Goal: Navigation & Orientation: Find specific page/section

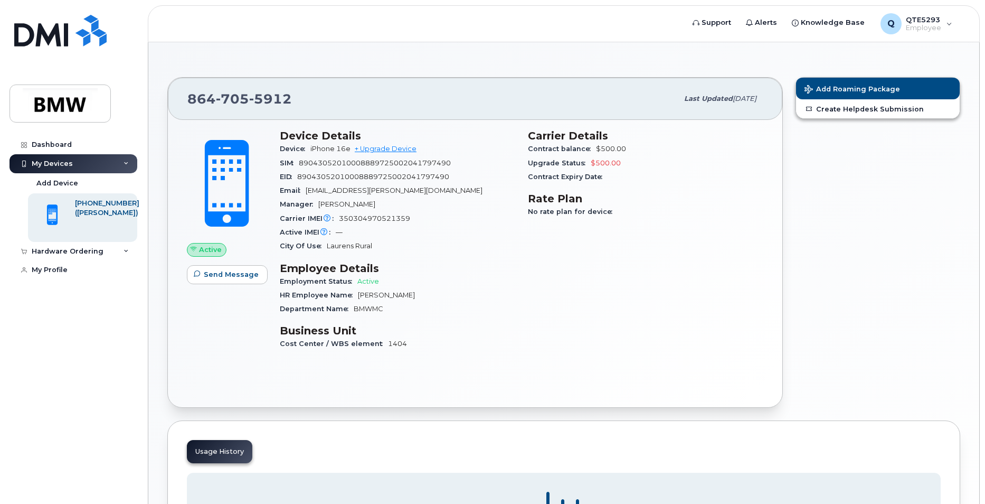
click at [475, 233] on div "Active IMEI Active IMEI is refreshed daily with a delay of up to 48 hours follo…" at bounding box center [397, 232] width 235 height 14
click at [713, 24] on span "Support" at bounding box center [717, 22] width 30 height 11
click at [826, 19] on span "Knowledge Base" at bounding box center [833, 22] width 64 height 11
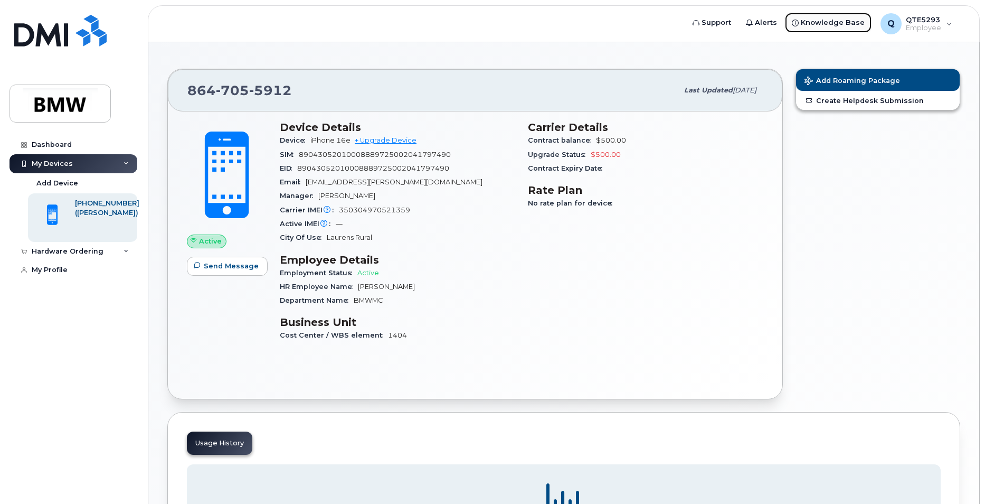
scroll to position [8, 0]
click at [67, 134] on div "Dashboard My Devices Add Device 864-705-5912 (Caleb Clement) Hardware Ordering …" at bounding box center [71, 252] width 143 height 504
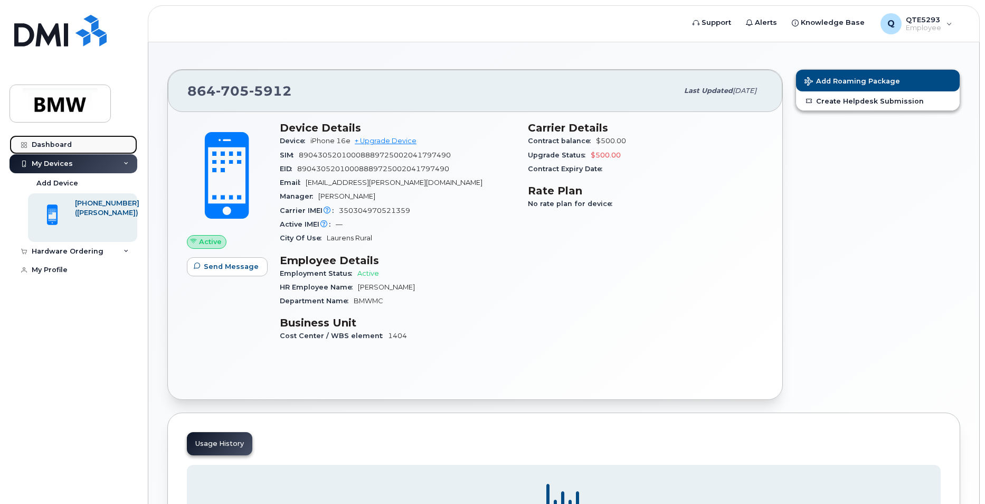
click at [59, 140] on div "Dashboard" at bounding box center [52, 144] width 40 height 8
